Goal: Task Accomplishment & Management: Manage account settings

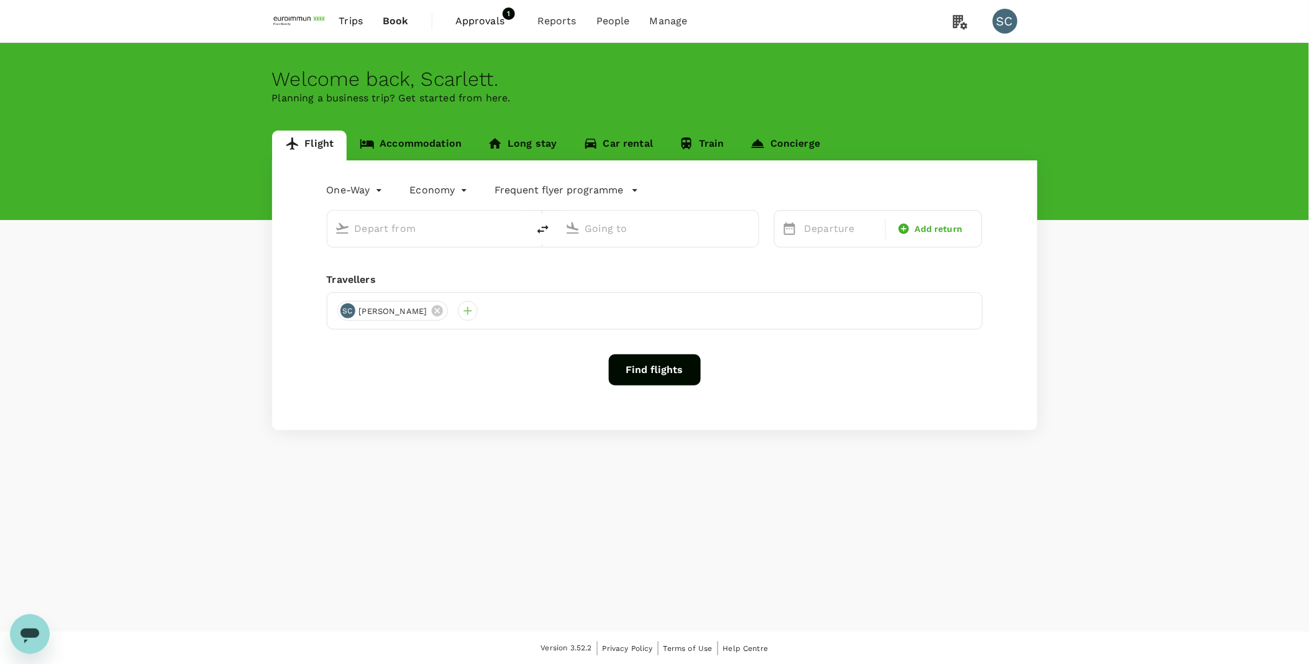
type input "roundtrip"
type input "Hong Kong Intl (HKG)"
type input "Singapore Changi (SIN)"
type input "Hong Kong Intl (HKG)"
type input "Singapore Changi (SIN)"
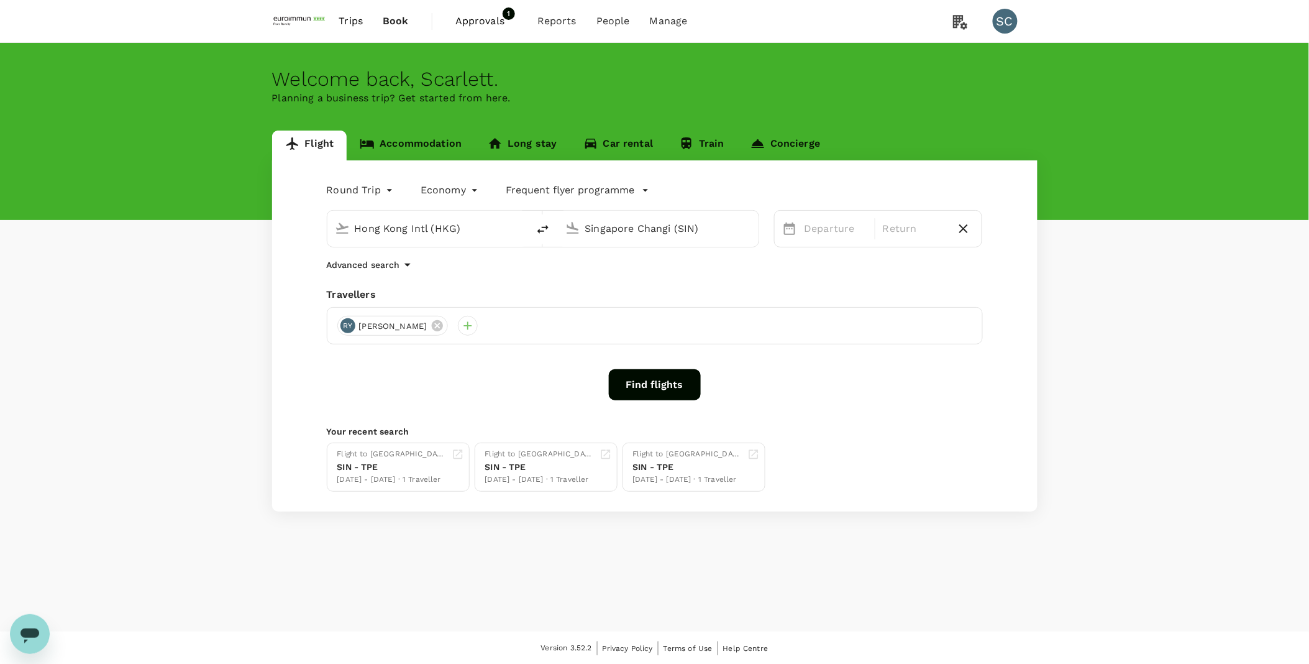
click at [500, 8] on link "Approvals 1" at bounding box center [487, 21] width 82 height 42
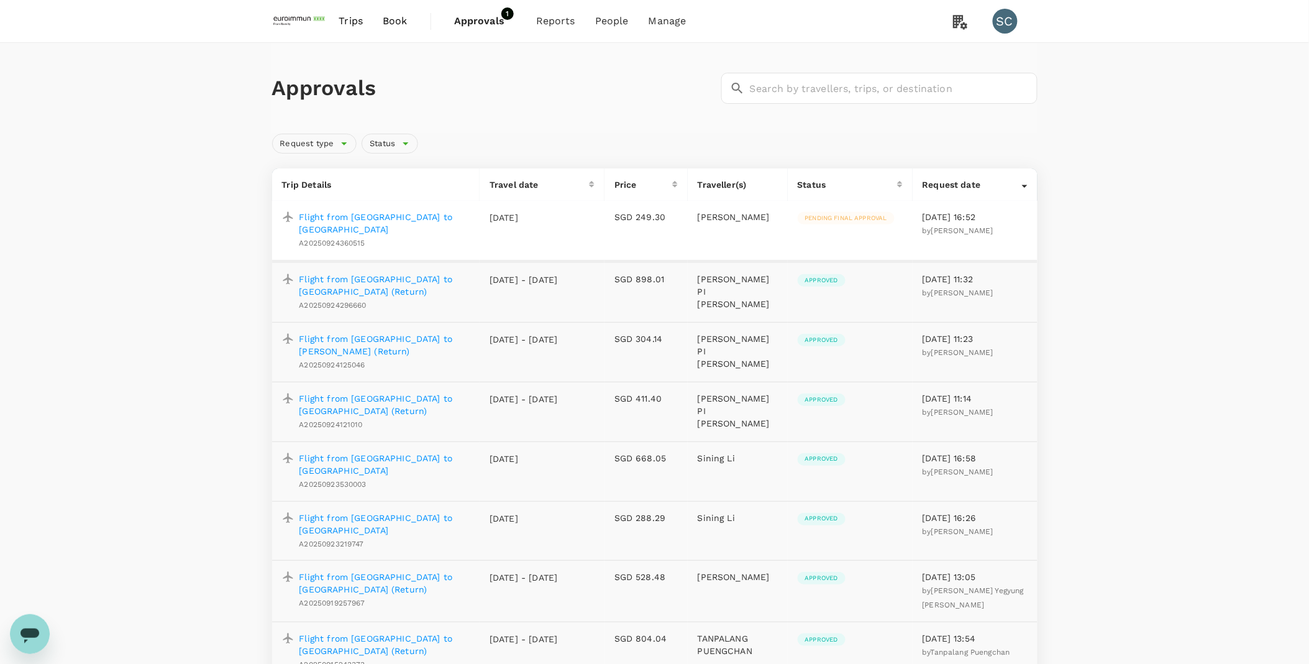
click at [483, 26] on span "Approvals" at bounding box center [485, 21] width 62 height 15
click at [431, 216] on p "Flight from [GEOGRAPHIC_DATA] to [GEOGRAPHIC_DATA]" at bounding box center [385, 223] width 171 height 25
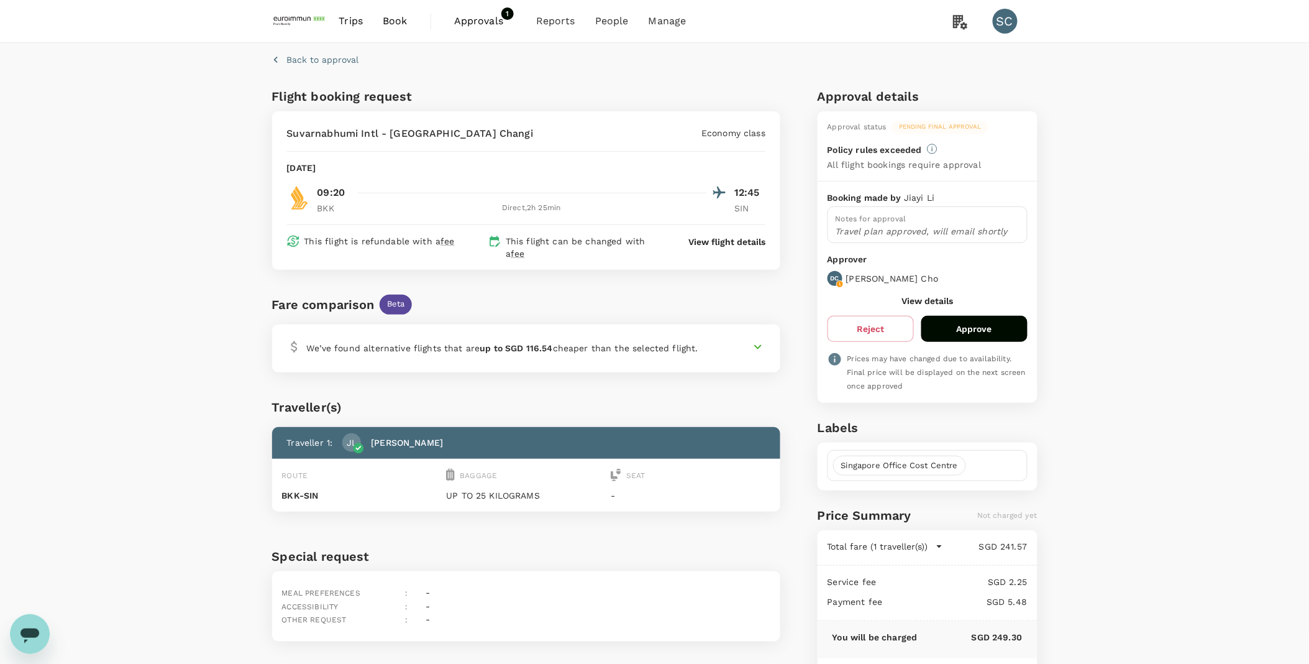
click at [927, 230] on p "Travel plan approved, will email shortly" at bounding box center [928, 231] width 184 height 12
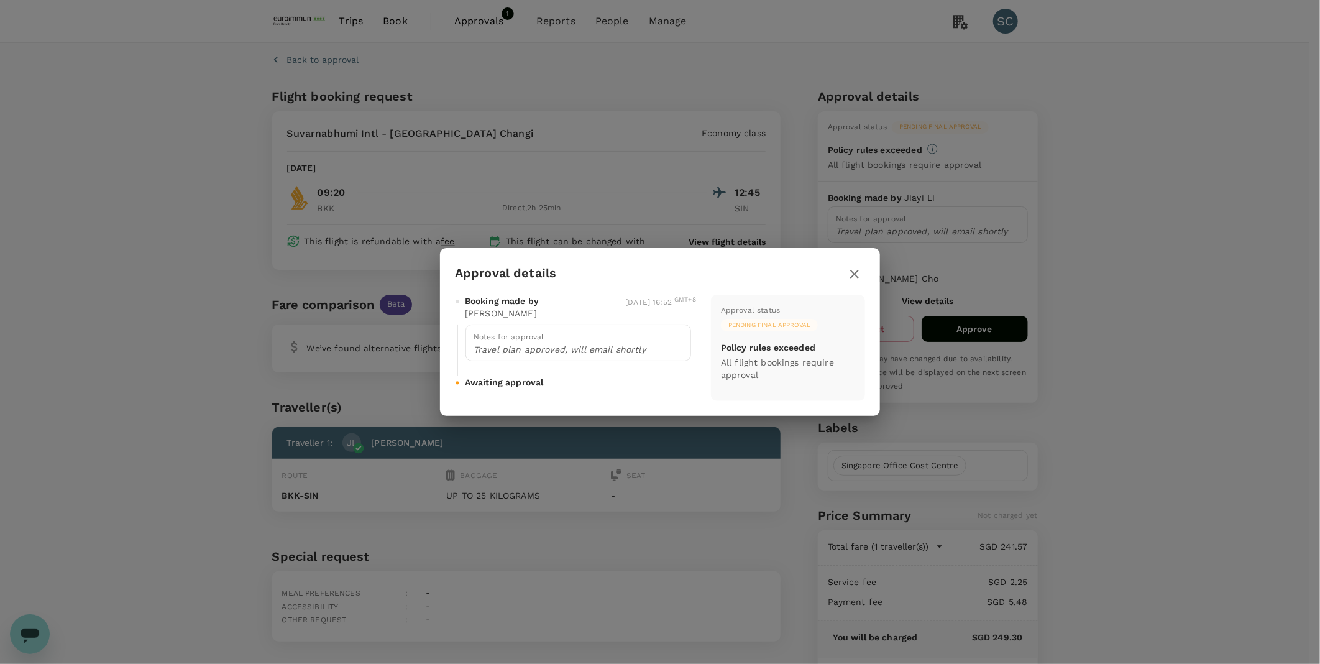
click at [849, 275] on icon "button" at bounding box center [854, 274] width 15 height 15
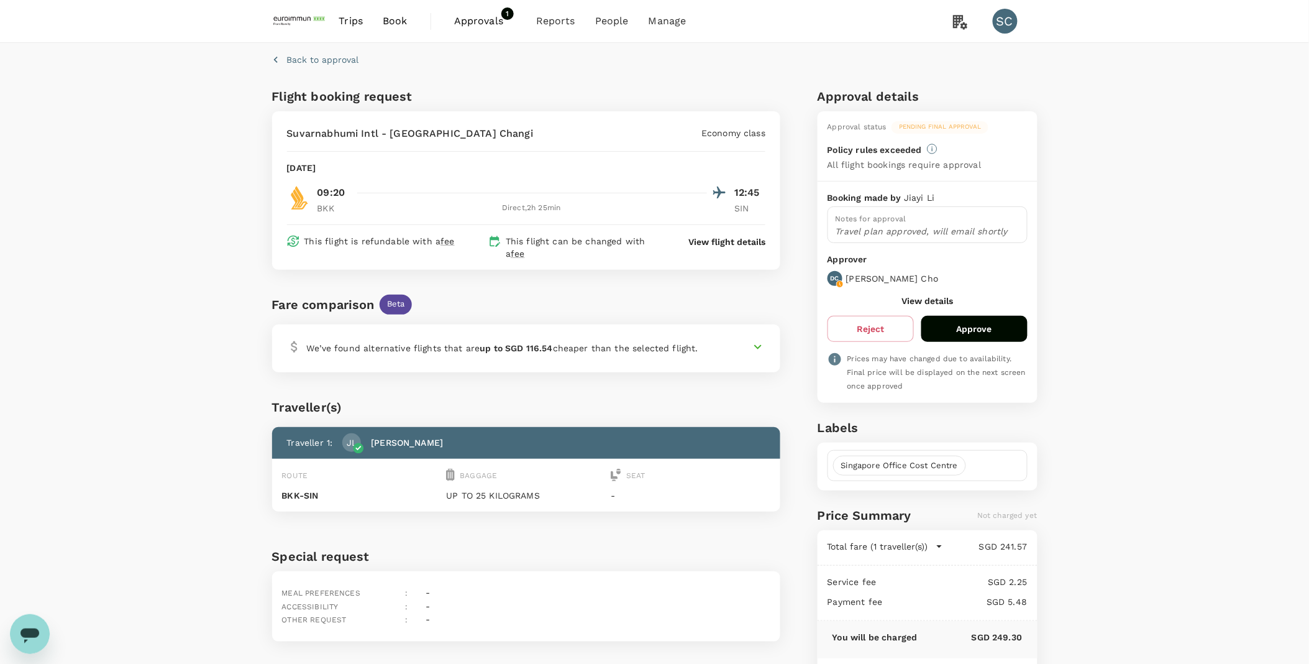
click at [1142, 275] on div "Back to approval Flight booking request [PERSON_NAME] Intl - [GEOGRAPHIC_DATA] …" at bounding box center [654, 380] width 1309 height 675
click at [1144, 295] on div "Back to approval Flight booking request [PERSON_NAME] Intl - [GEOGRAPHIC_DATA] …" at bounding box center [654, 380] width 1309 height 675
click at [1163, 273] on div "Back to approval Flight booking request [PERSON_NAME] Intl - [GEOGRAPHIC_DATA] …" at bounding box center [654, 380] width 1309 height 675
click at [757, 346] on icon at bounding box center [757, 346] width 7 height 4
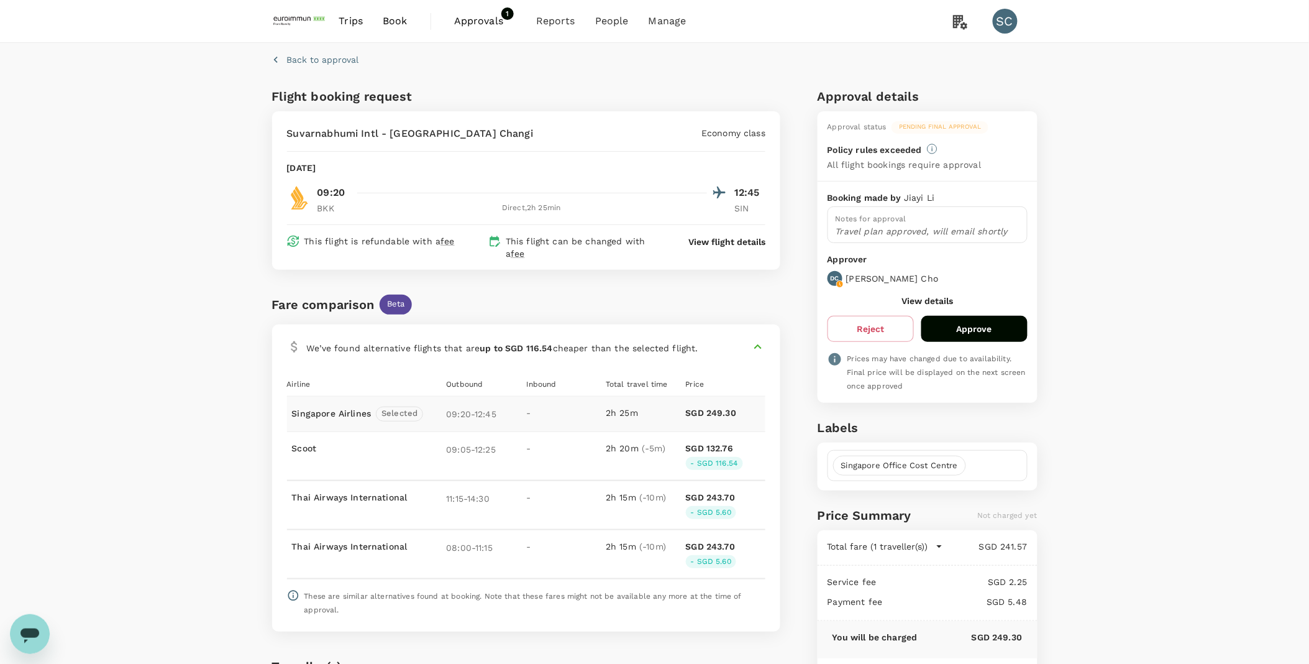
click at [757, 346] on icon at bounding box center [757, 346] width 7 height 4
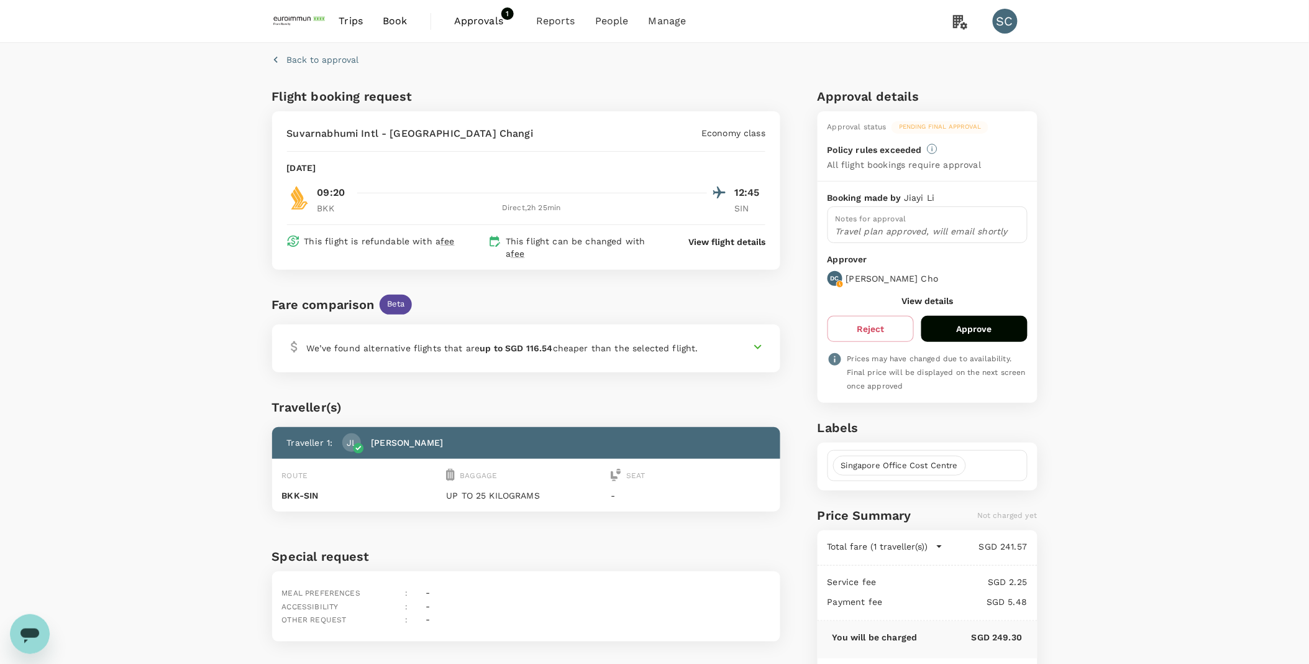
click at [1129, 345] on div "Back to approval Flight booking request [PERSON_NAME] Intl - [GEOGRAPHIC_DATA] …" at bounding box center [654, 380] width 1309 height 675
click at [968, 332] on button "Approve" at bounding box center [975, 329] width 106 height 26
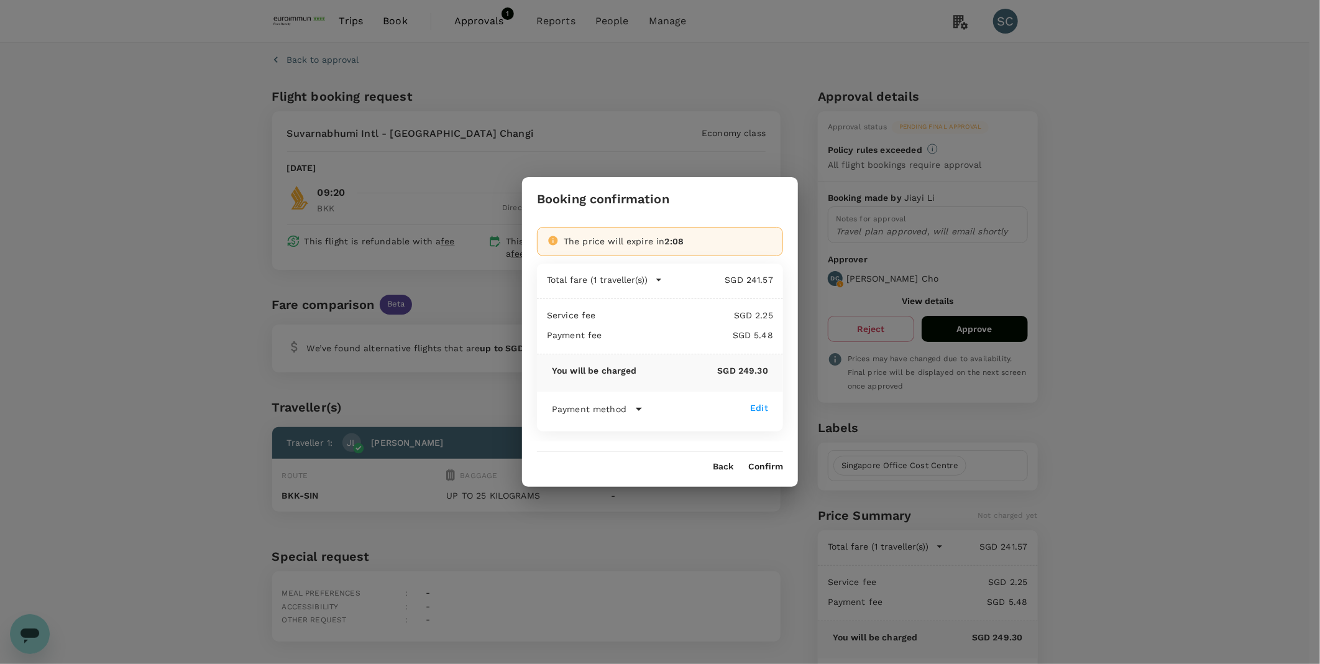
click at [635, 409] on icon at bounding box center [638, 408] width 15 height 15
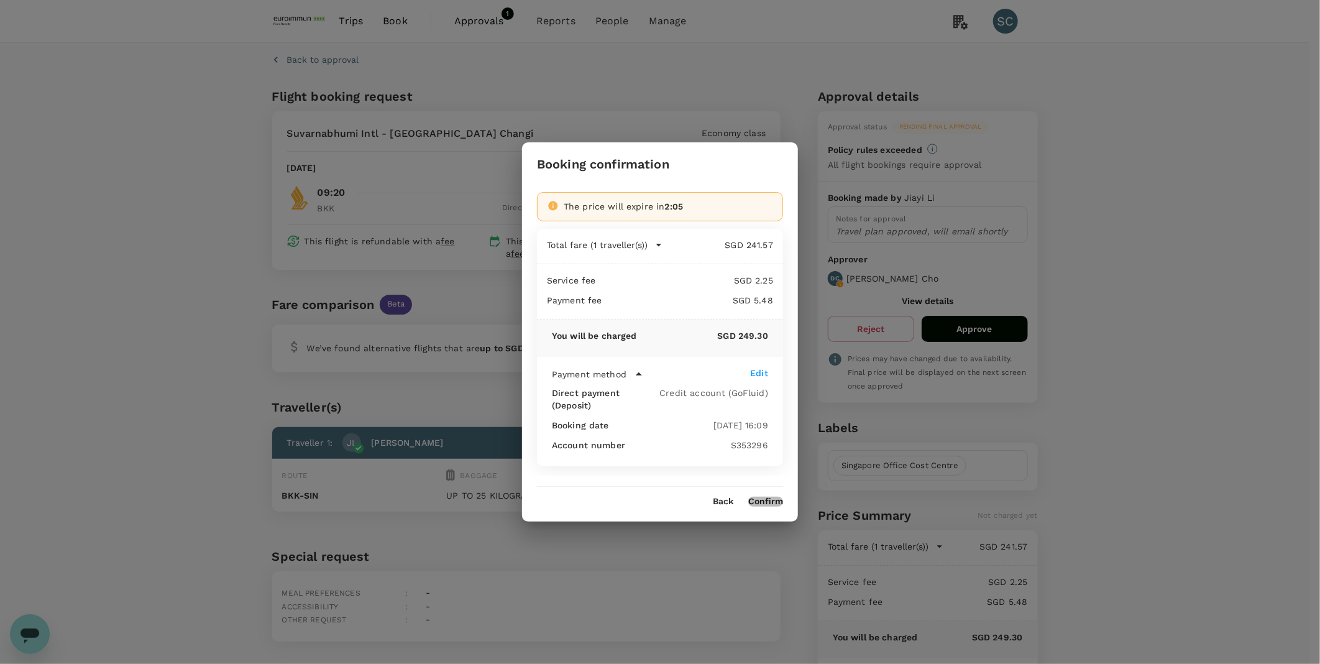
click at [769, 497] on button "Confirm" at bounding box center [765, 502] width 35 height 10
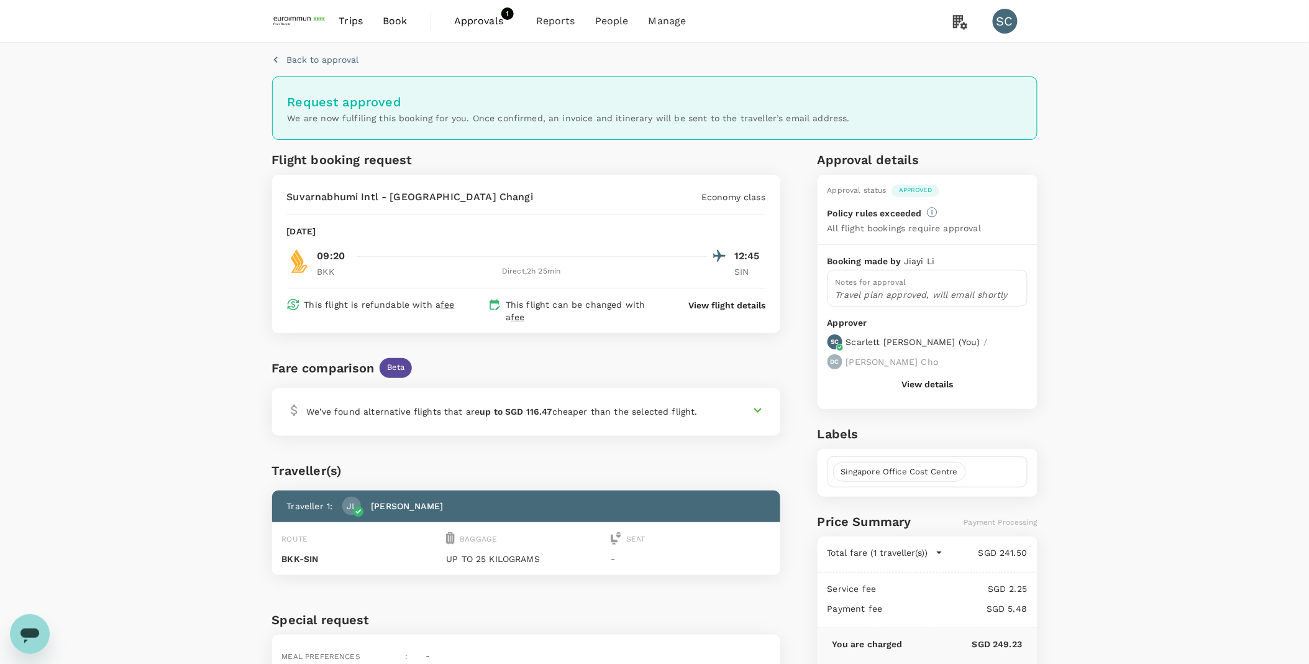
drag, startPoint x: 70, startPoint y: 341, endPoint x: 84, endPoint y: 368, distance: 30.9
click at [70, 341] on div "Back to approval Request approved We are now fulfiling this booking for you. On…" at bounding box center [654, 384] width 1309 height 682
click at [301, 25] on img at bounding box center [300, 20] width 57 height 27
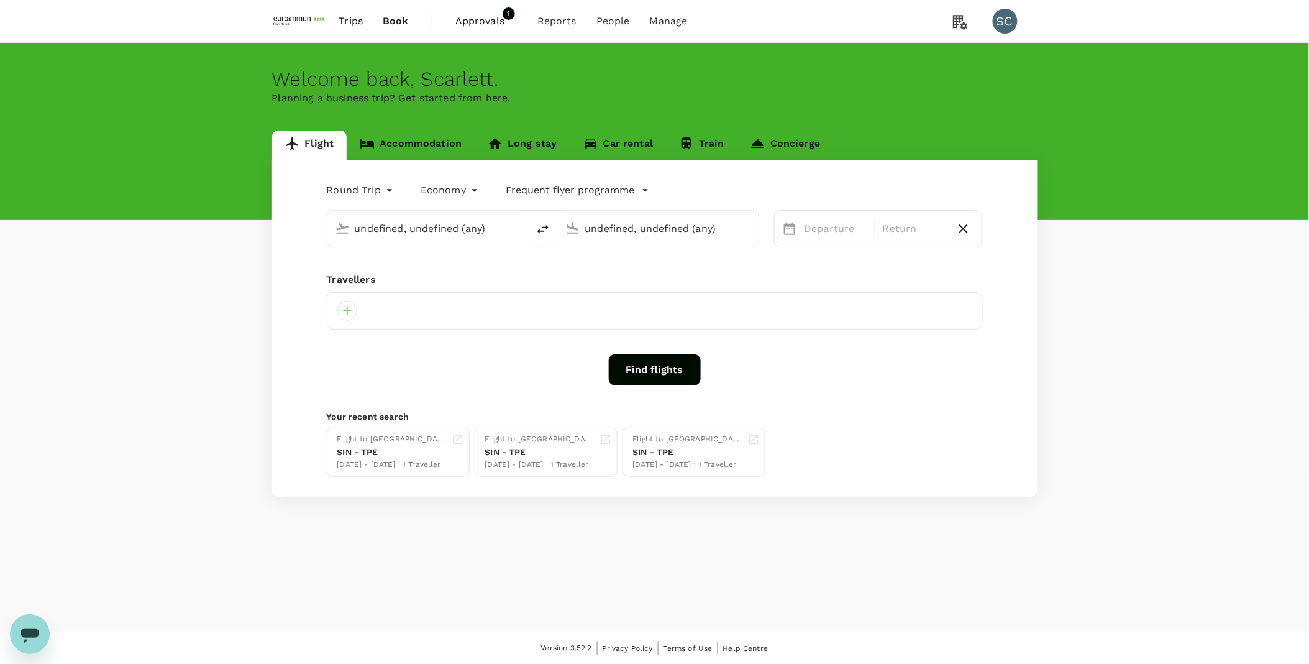
type input "Hong Kong Intl (HKG)"
type input "Singapore Changi (SIN)"
type input "Hong Kong Intl (HKG)"
type input "Singapore Changi (SIN)"
type input "Hong Kong Intl (HKG)"
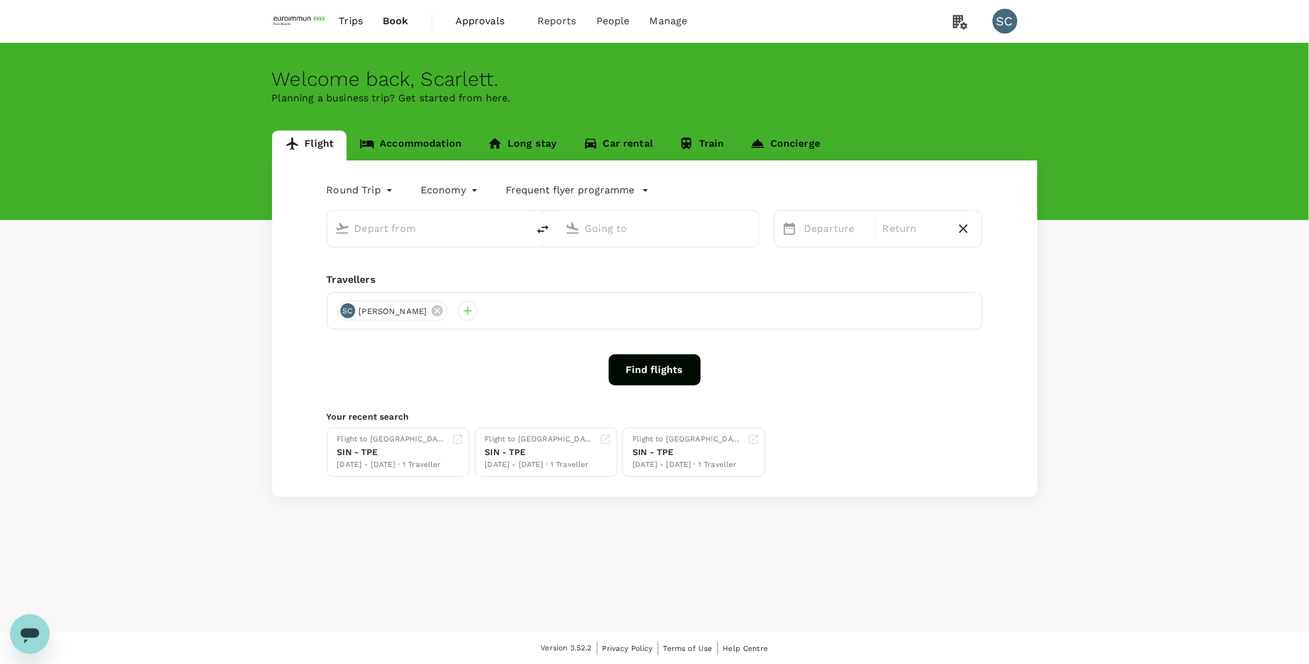
type input "Singapore Changi (SIN)"
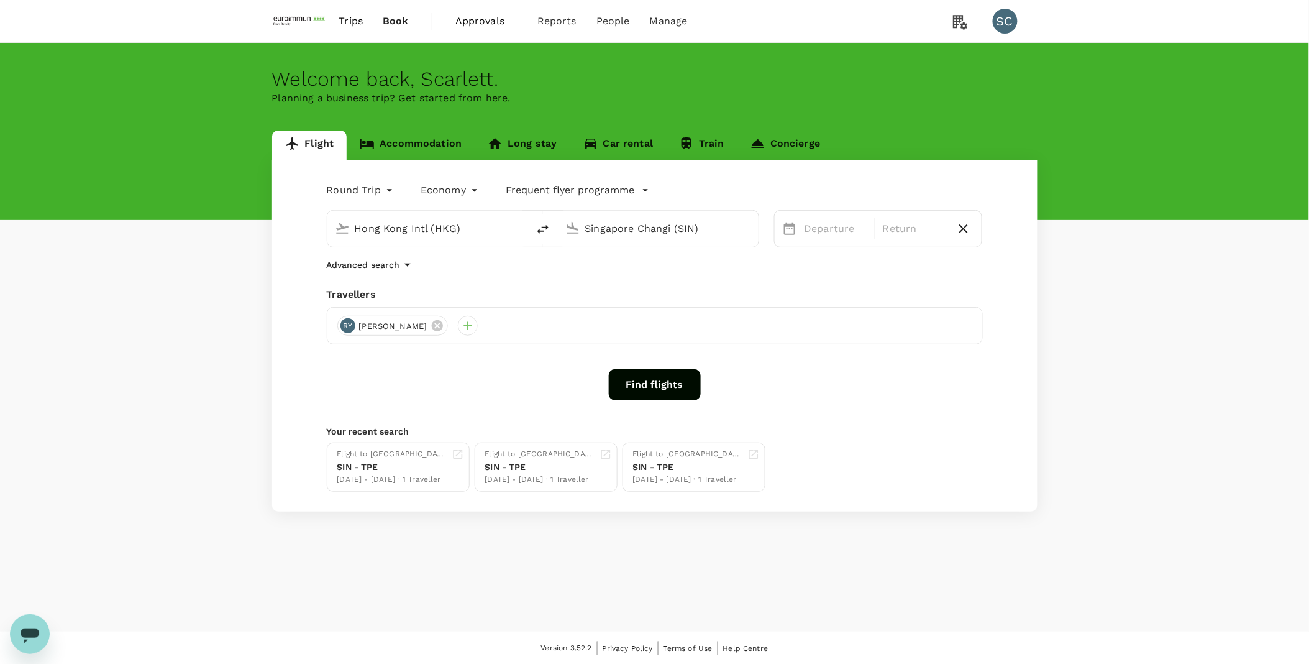
click at [485, 20] on span "Approvals" at bounding box center [487, 21] width 62 height 15
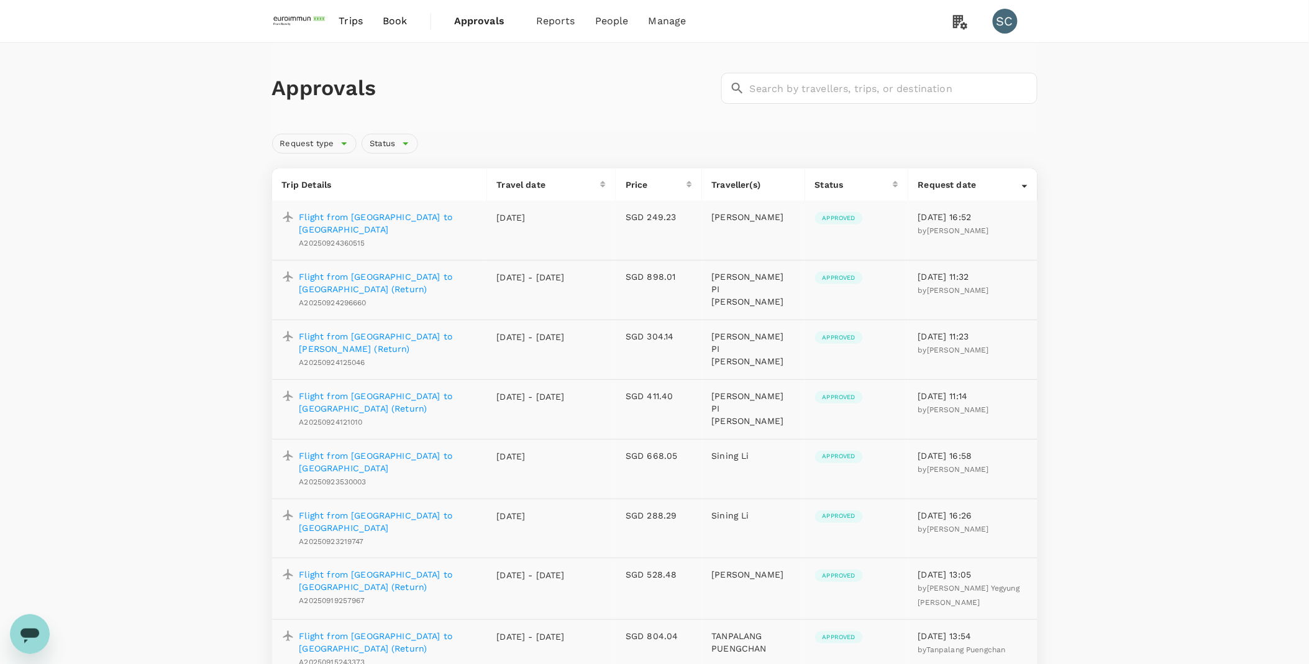
drag, startPoint x: 291, startPoint y: 23, endPoint x: 356, endPoint y: 31, distance: 65.8
click at [291, 23] on img at bounding box center [300, 20] width 57 height 27
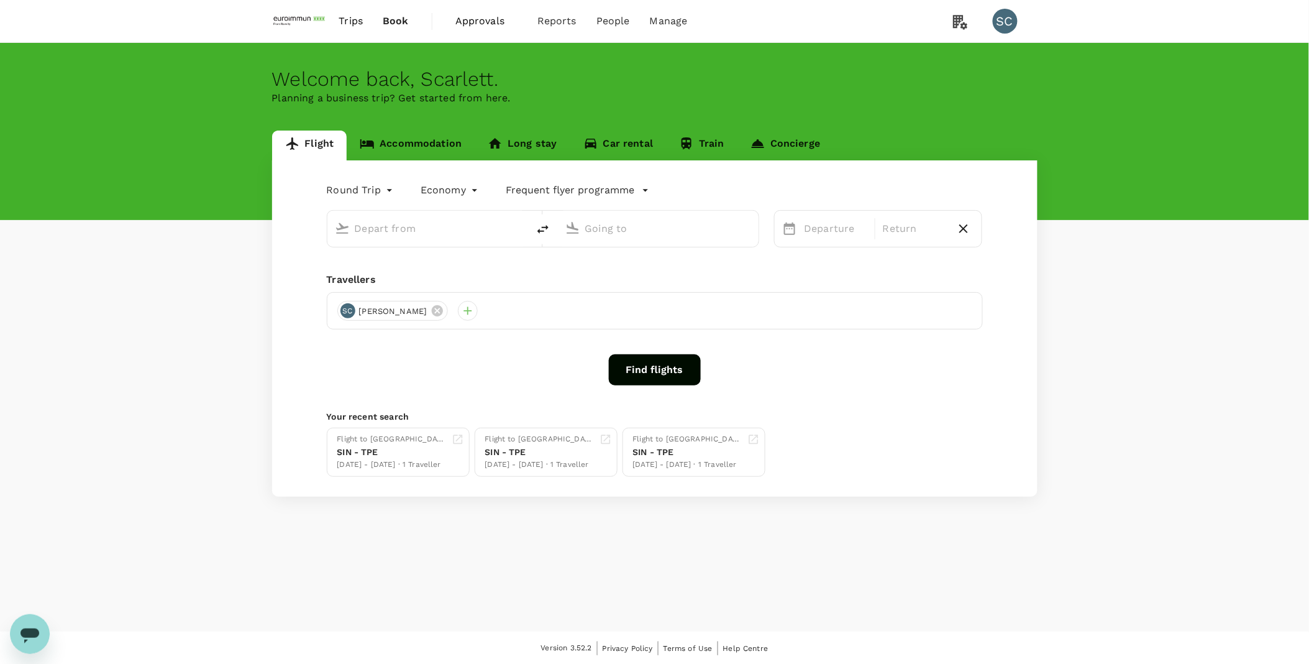
type input "Hong Kong Intl (HKG)"
type input "Singapore Changi (SIN)"
type input "Hong Kong Intl (HKG)"
type input "Singapore Changi (SIN)"
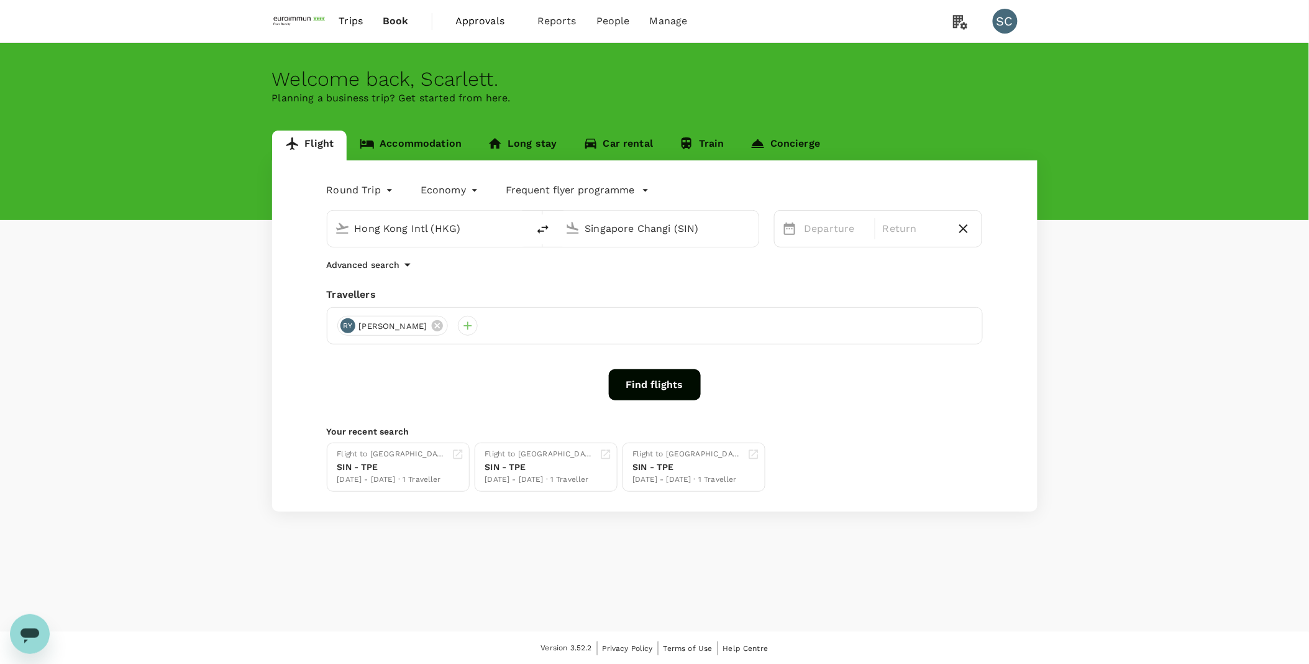
click at [305, 16] on img at bounding box center [300, 20] width 57 height 27
